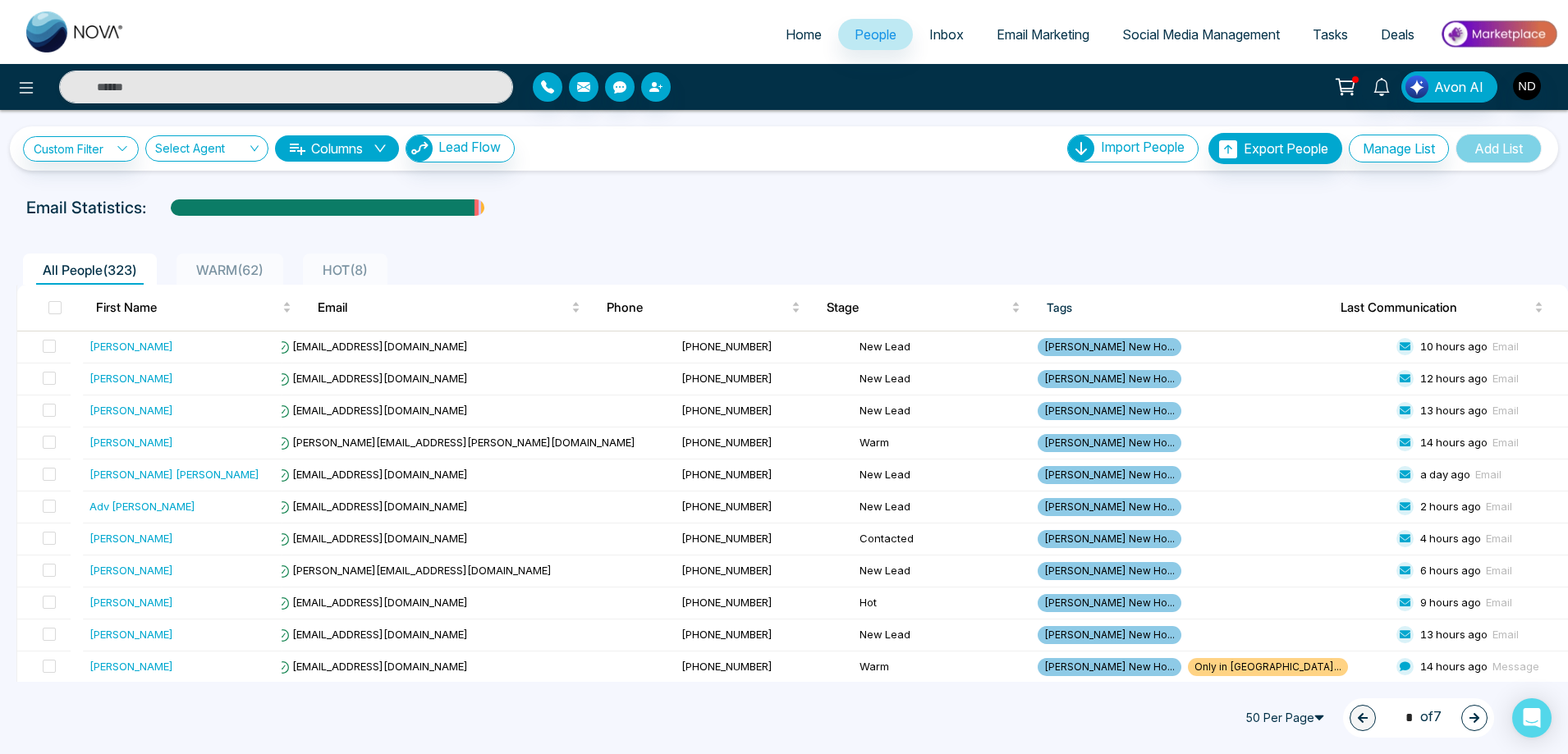
click at [344, 263] on span "HOT ( 8 )" at bounding box center [344, 270] width 58 height 17
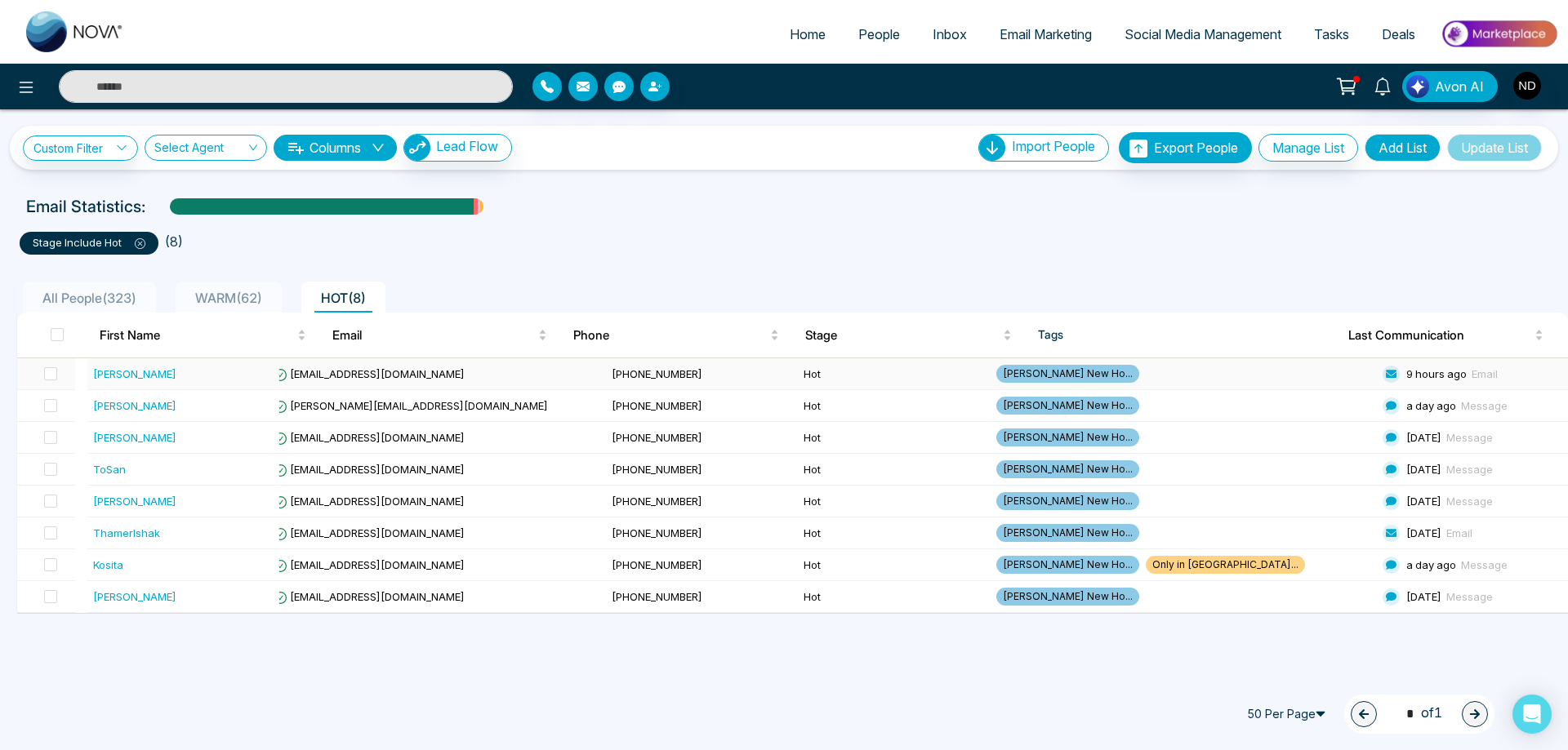
click at [117, 372] on div "[PERSON_NAME]" at bounding box center [135, 374] width 83 height 16
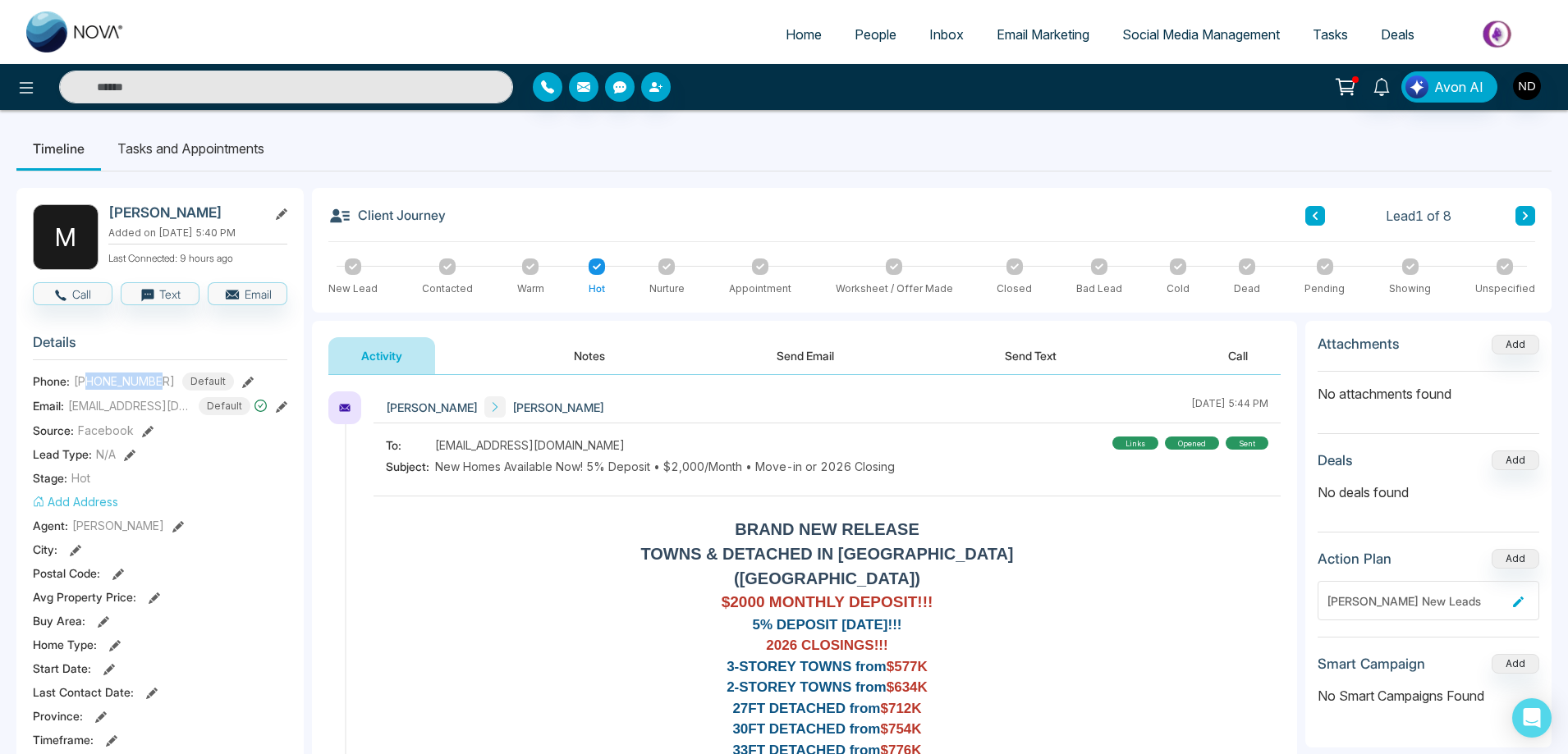
drag, startPoint x: 90, startPoint y: 383, endPoint x: 165, endPoint y: 380, distance: 75.1
click at [165, 380] on div "[PHONE_NUMBER] Default" at bounding box center [154, 382] width 160 height 18
copy span "2266988371"
click at [697, 415] on div "[PERSON_NAME] [PERSON_NAME] [DATE] 5:44 PM" at bounding box center [827, 407] width 907 height 32
click at [860, 34] on span "People" at bounding box center [875, 35] width 41 height 17
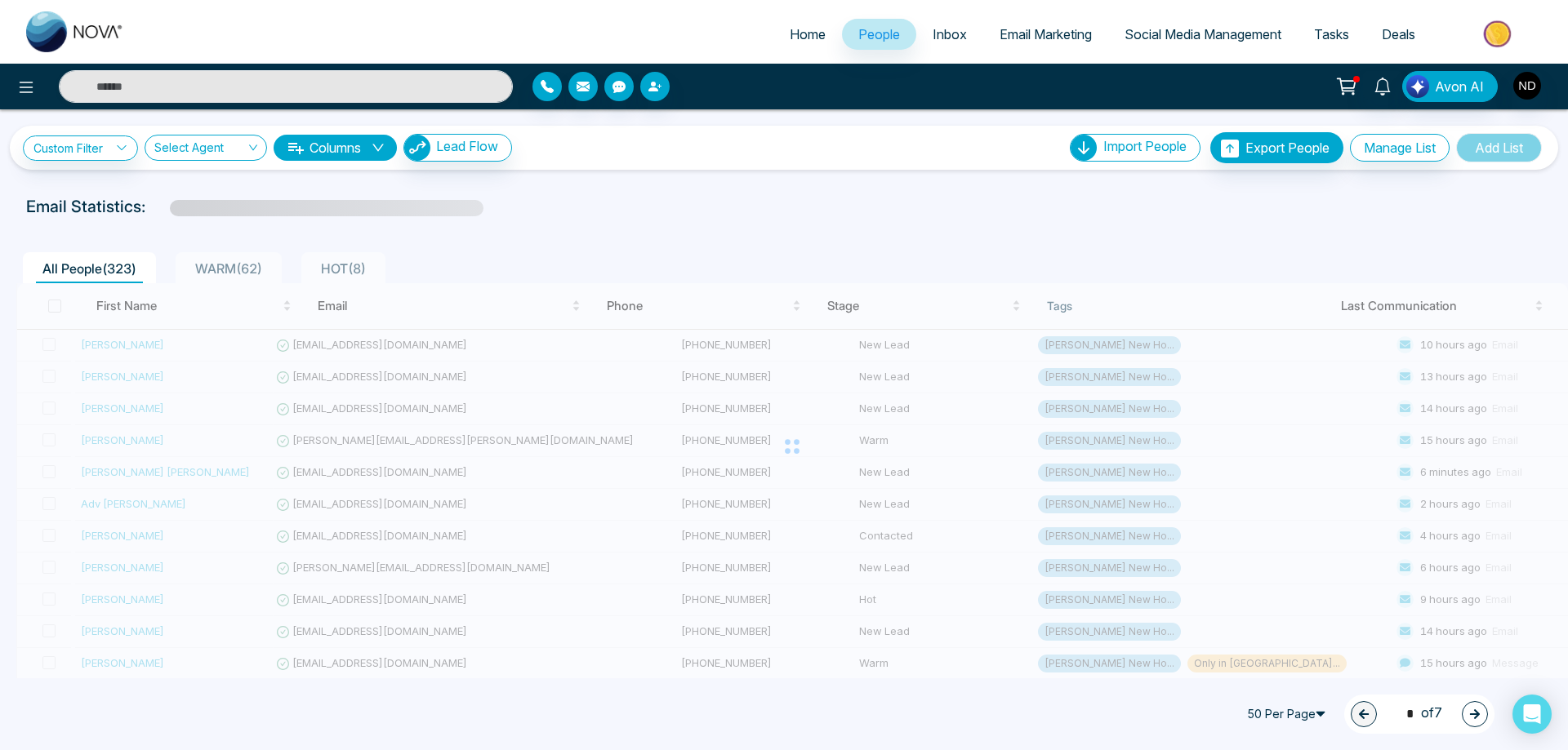
click at [331, 270] on span "HOT ( 8 )" at bounding box center [343, 268] width 58 height 16
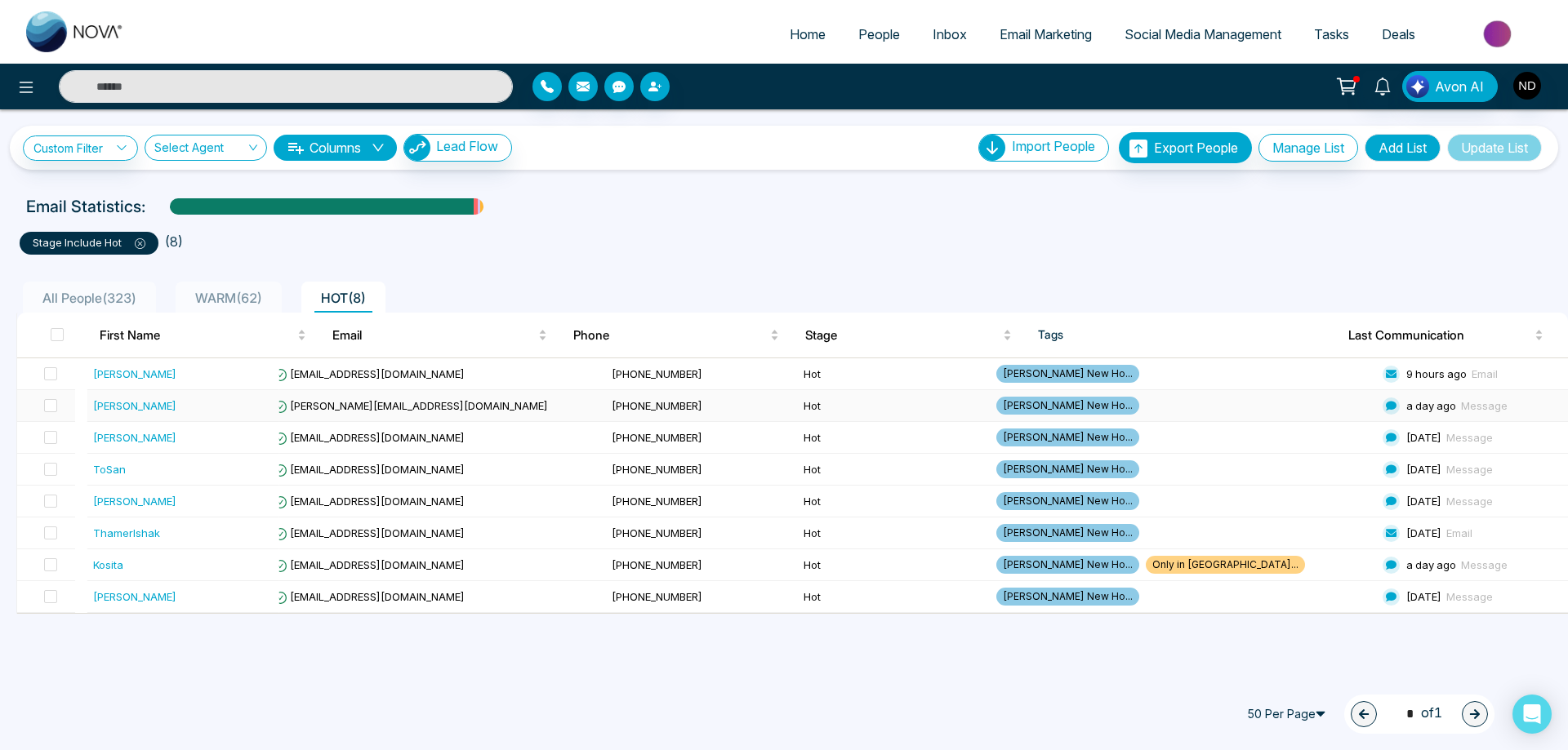
click at [116, 412] on div "[PERSON_NAME]" at bounding box center [135, 406] width 83 height 16
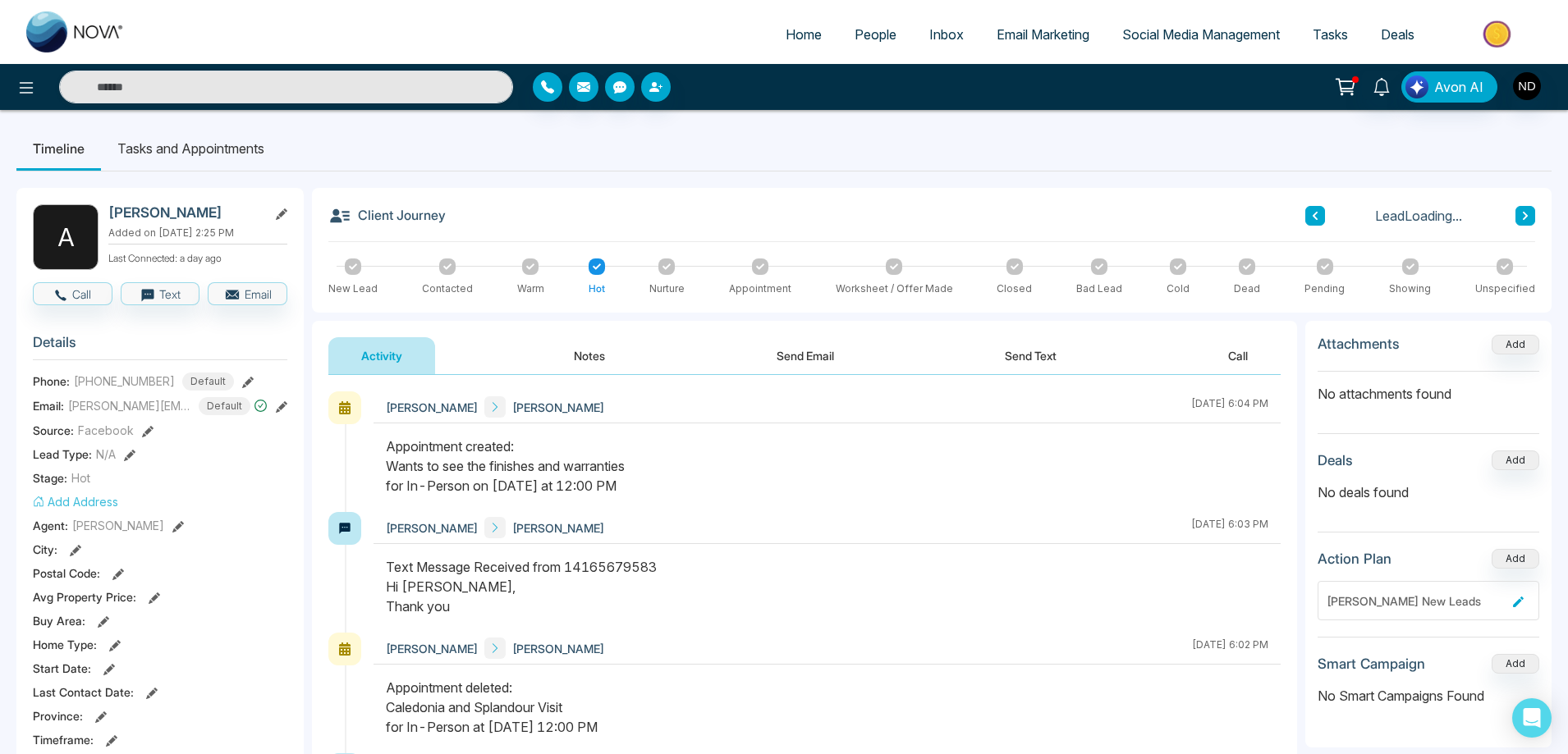
click at [599, 356] on button "Notes" at bounding box center [589, 356] width 97 height 37
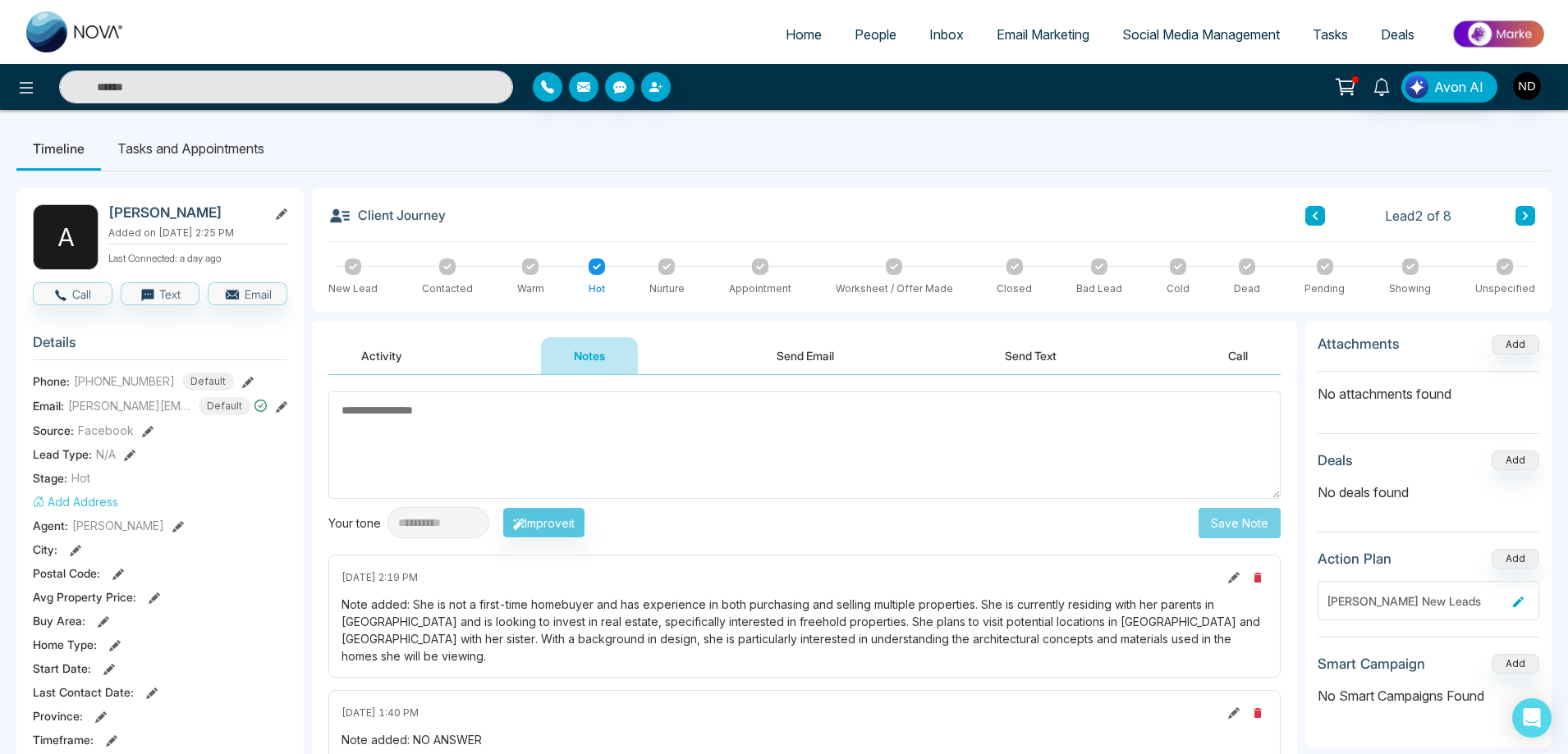
click at [394, 363] on button "Activity" at bounding box center [382, 356] width 107 height 37
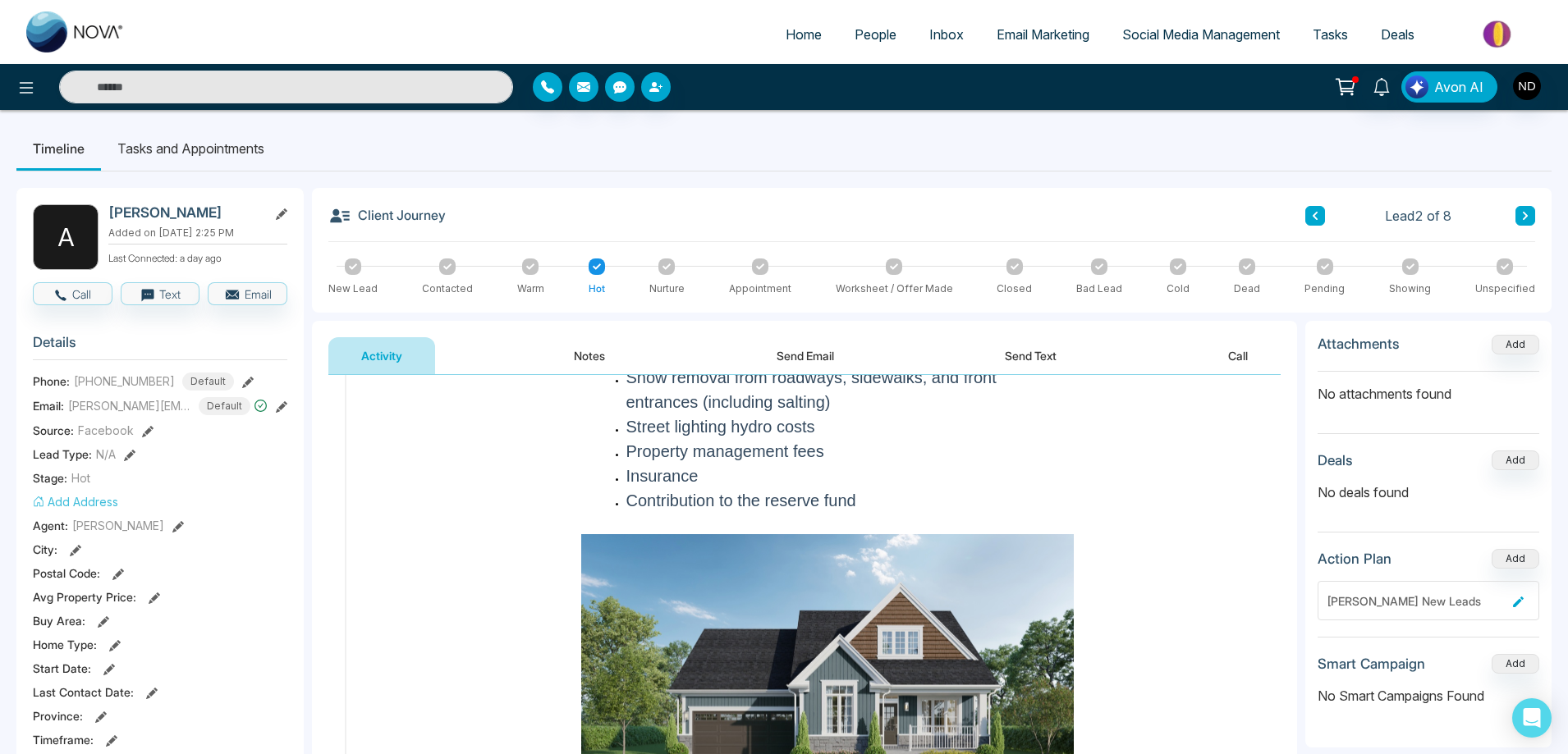
scroll to position [1478, 0]
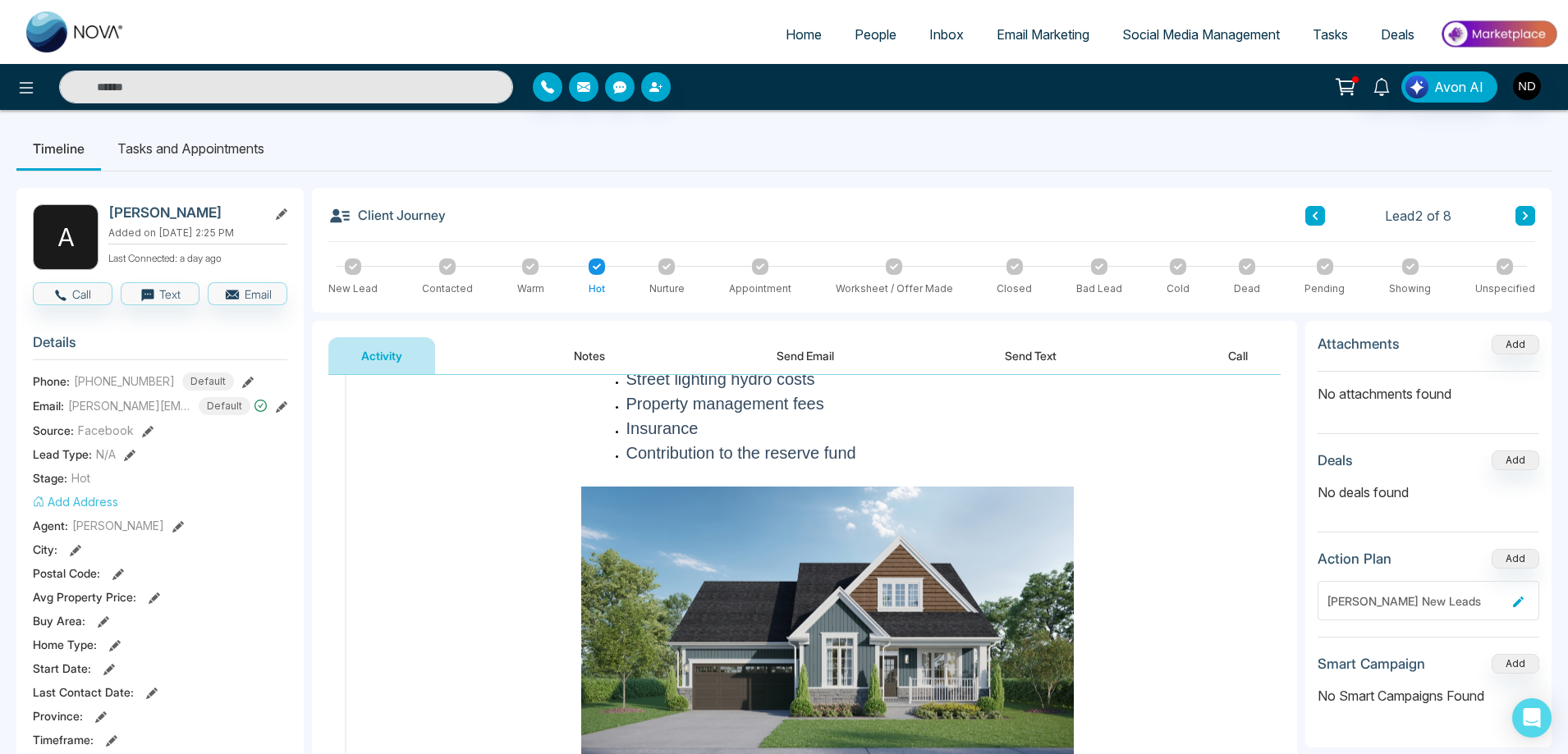
click at [797, 357] on button "Send Email" at bounding box center [806, 356] width 123 height 37
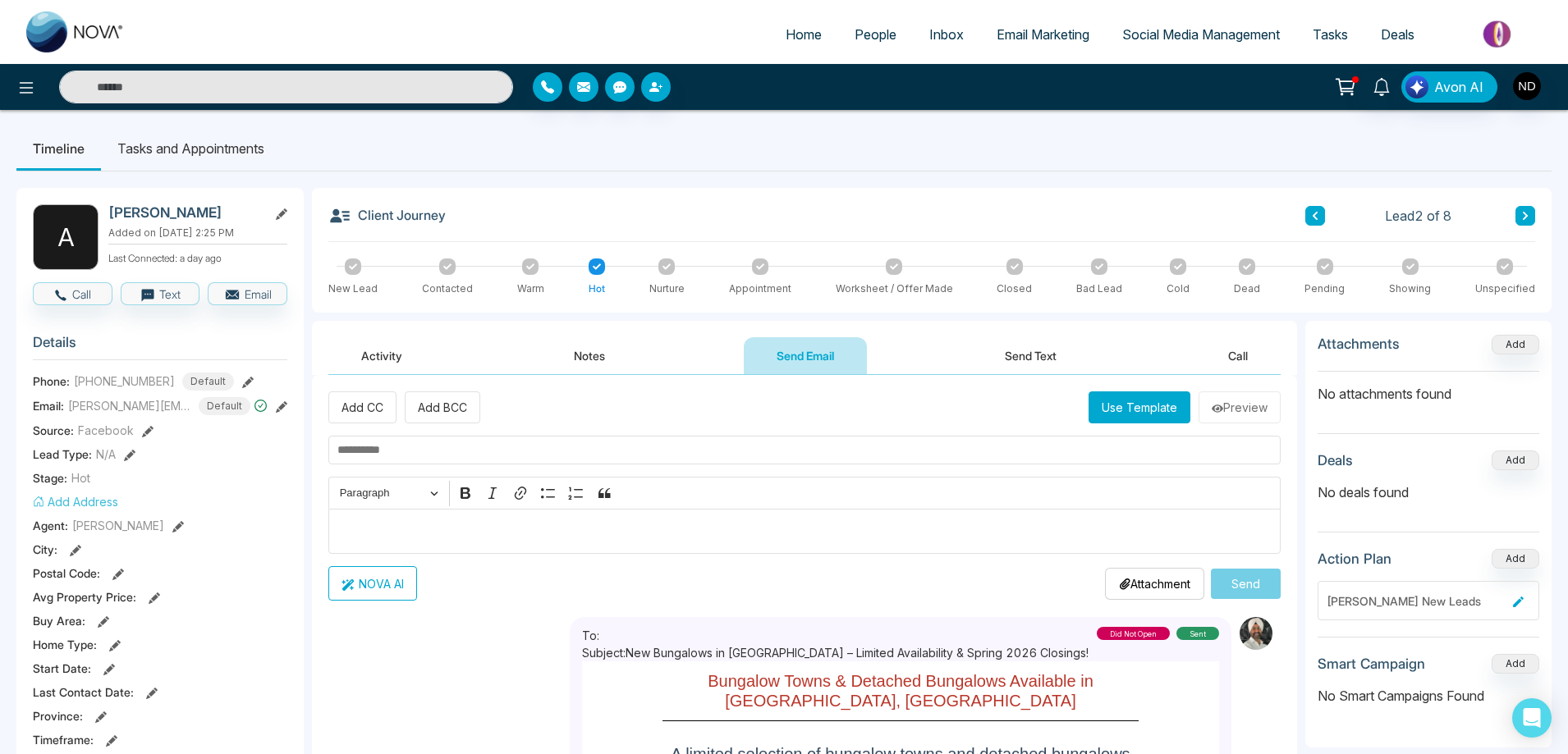
click at [1026, 352] on button "Send Text" at bounding box center [1031, 356] width 118 height 37
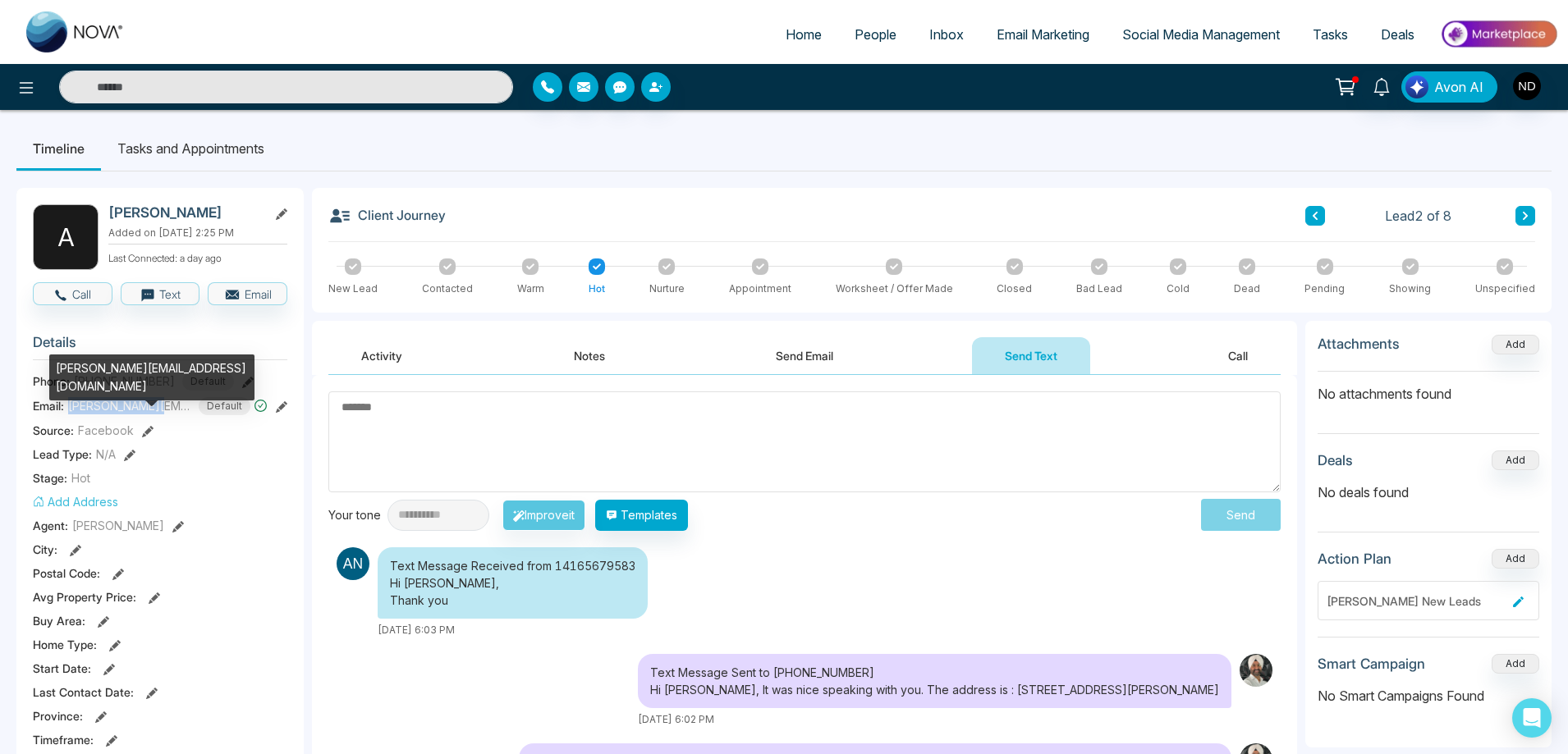
drag, startPoint x: 71, startPoint y: 409, endPoint x: 142, endPoint y: 405, distance: 71.1
click at [142, 405] on span "[PERSON_NAME][EMAIL_ADDRESS][DOMAIN_NAME]" at bounding box center [130, 406] width 123 height 17
copy span "[PERSON_NAME]"
